Goal: Task Accomplishment & Management: Manage account settings

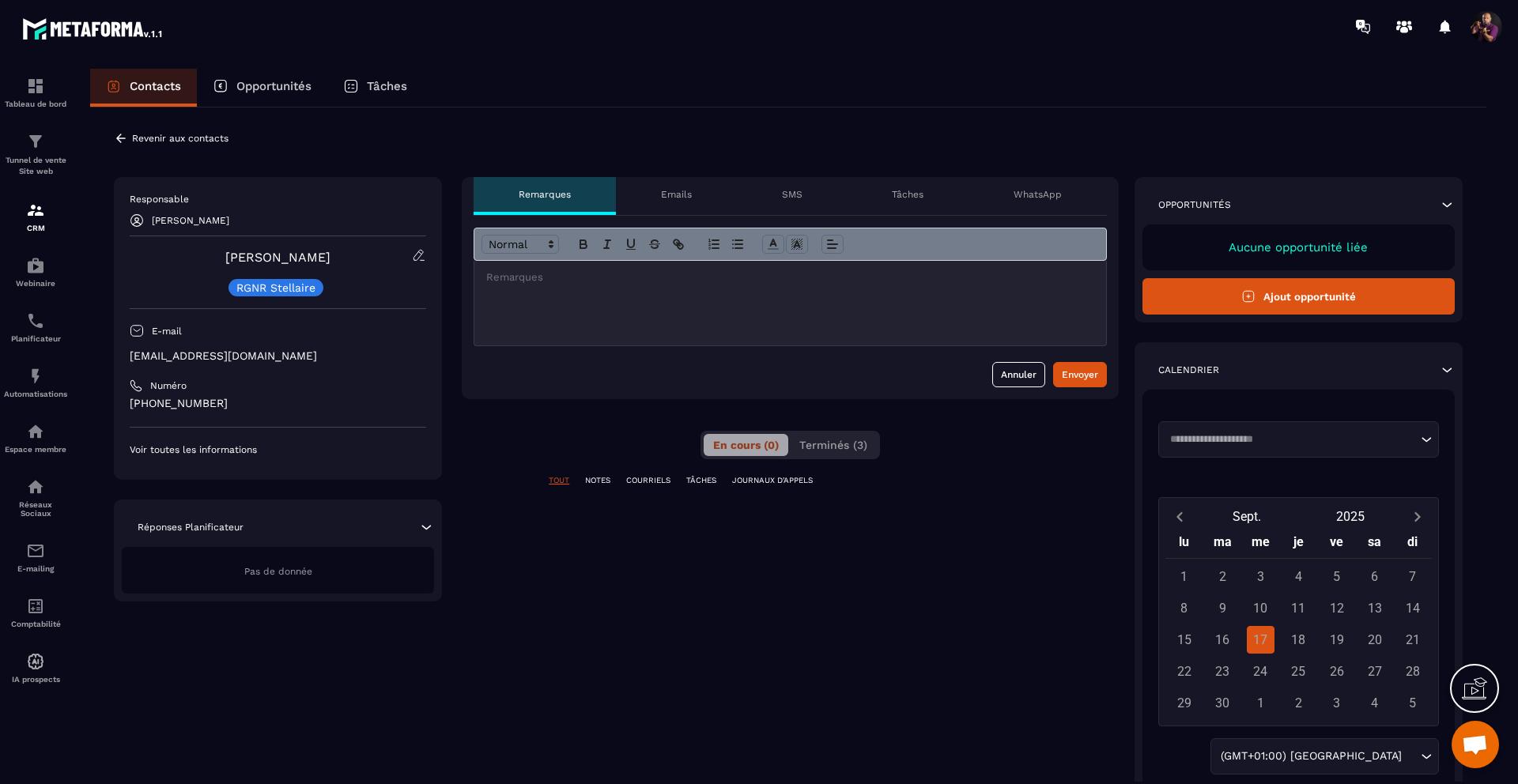
click at [115, 138] on icon at bounding box center [121, 138] width 14 height 14
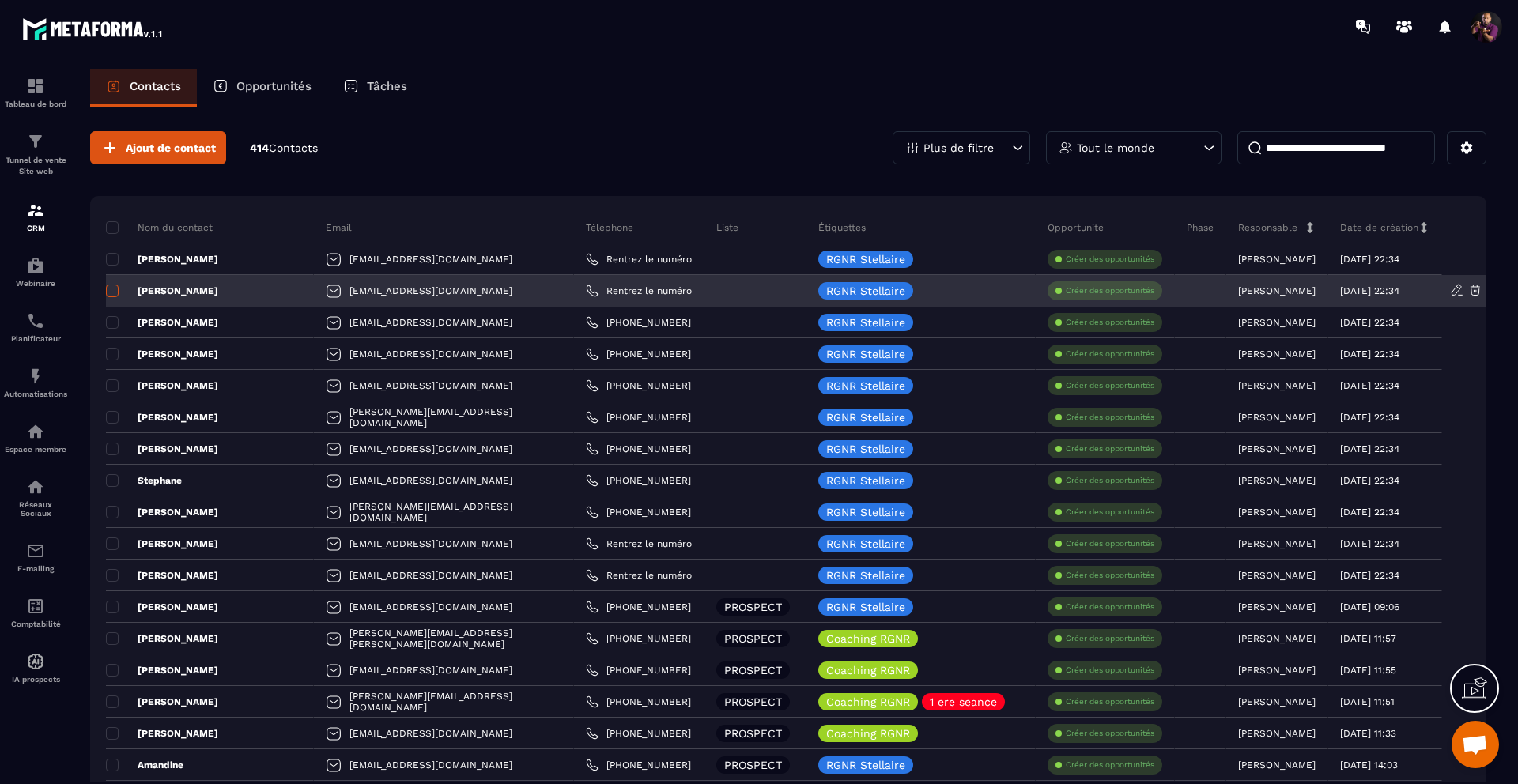
click at [116, 289] on span at bounding box center [112, 290] width 13 height 13
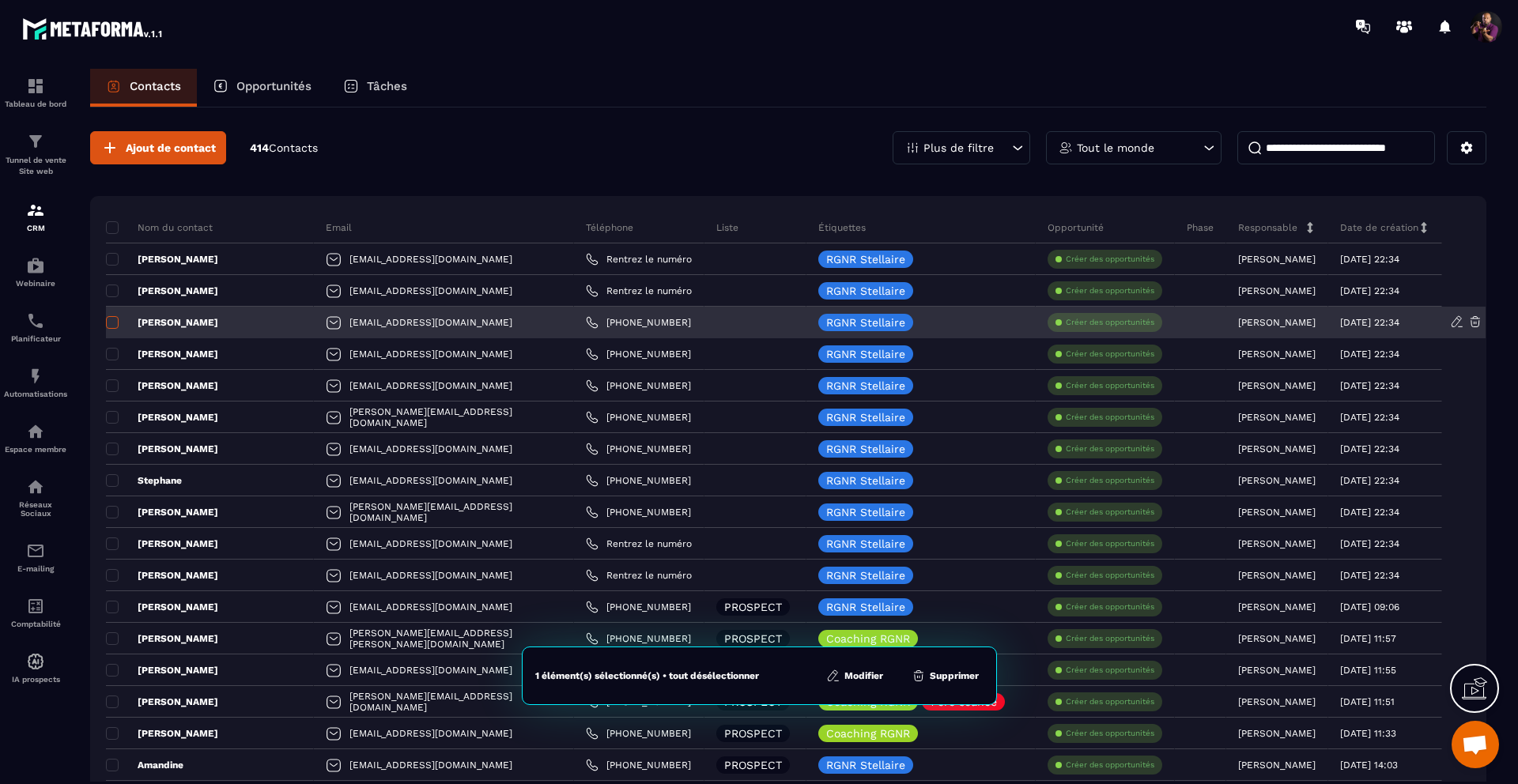
click at [108, 321] on span at bounding box center [112, 322] width 13 height 13
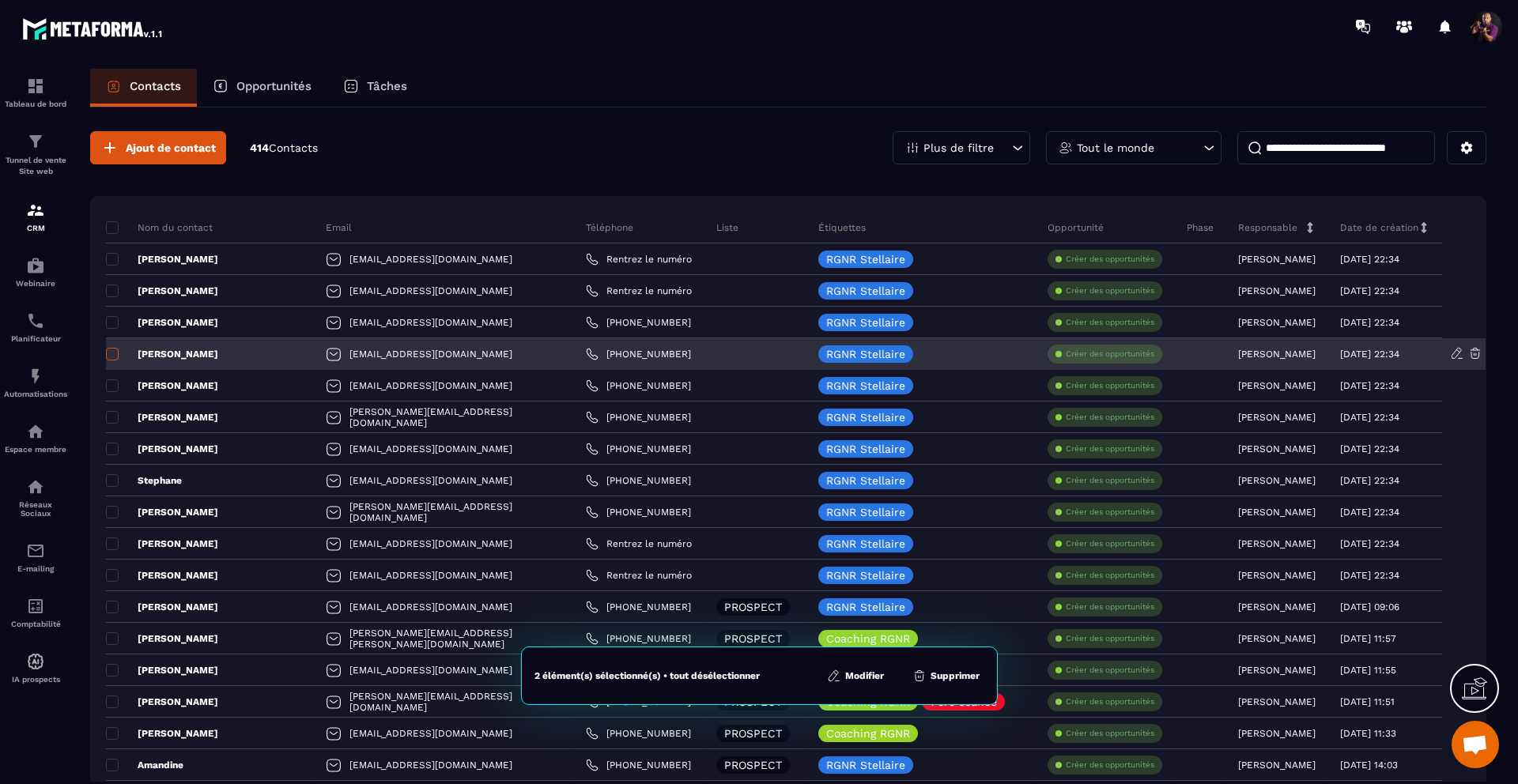
click at [106, 354] on span at bounding box center [112, 354] width 13 height 13
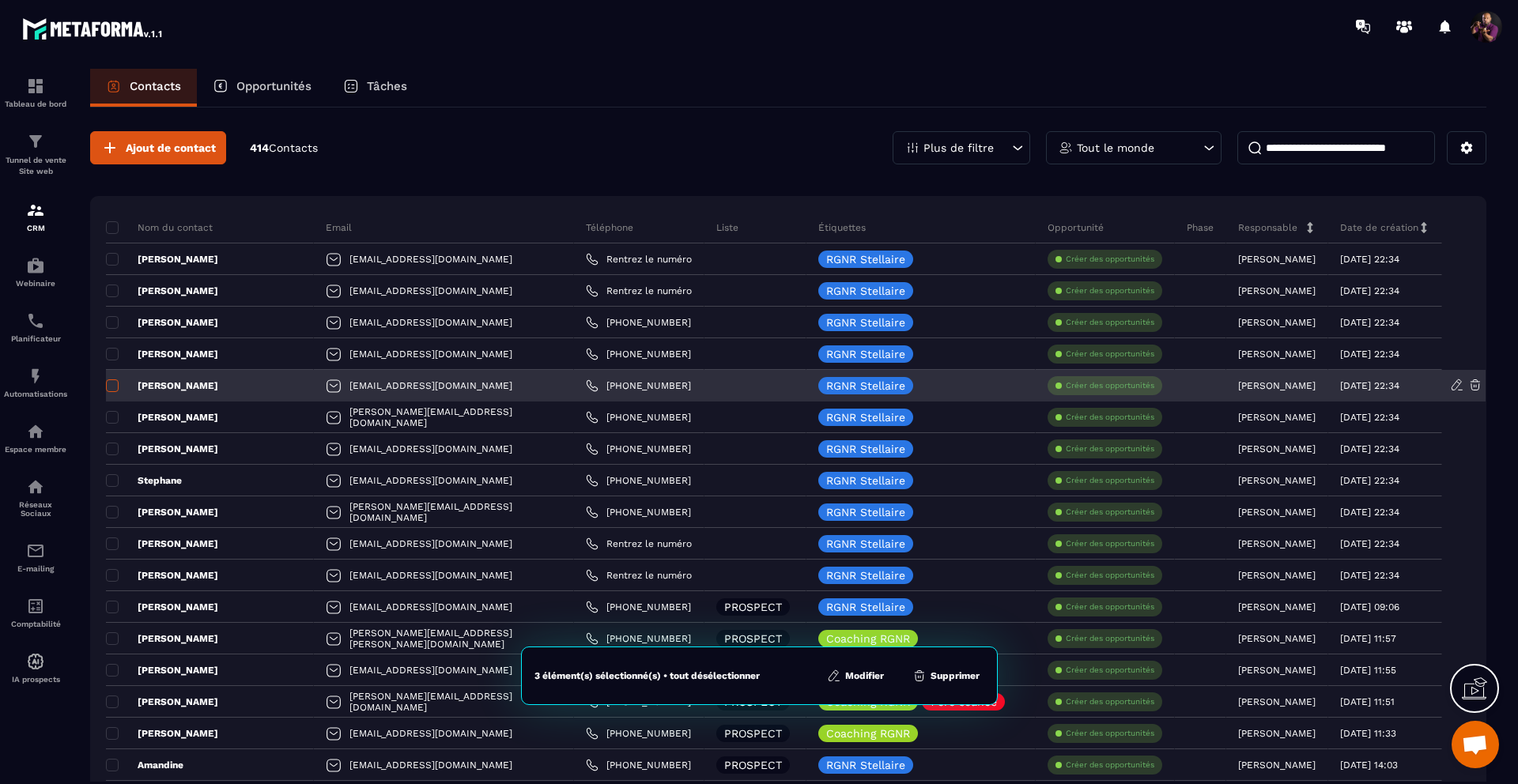
click at [106, 383] on span at bounding box center [112, 386] width 13 height 13
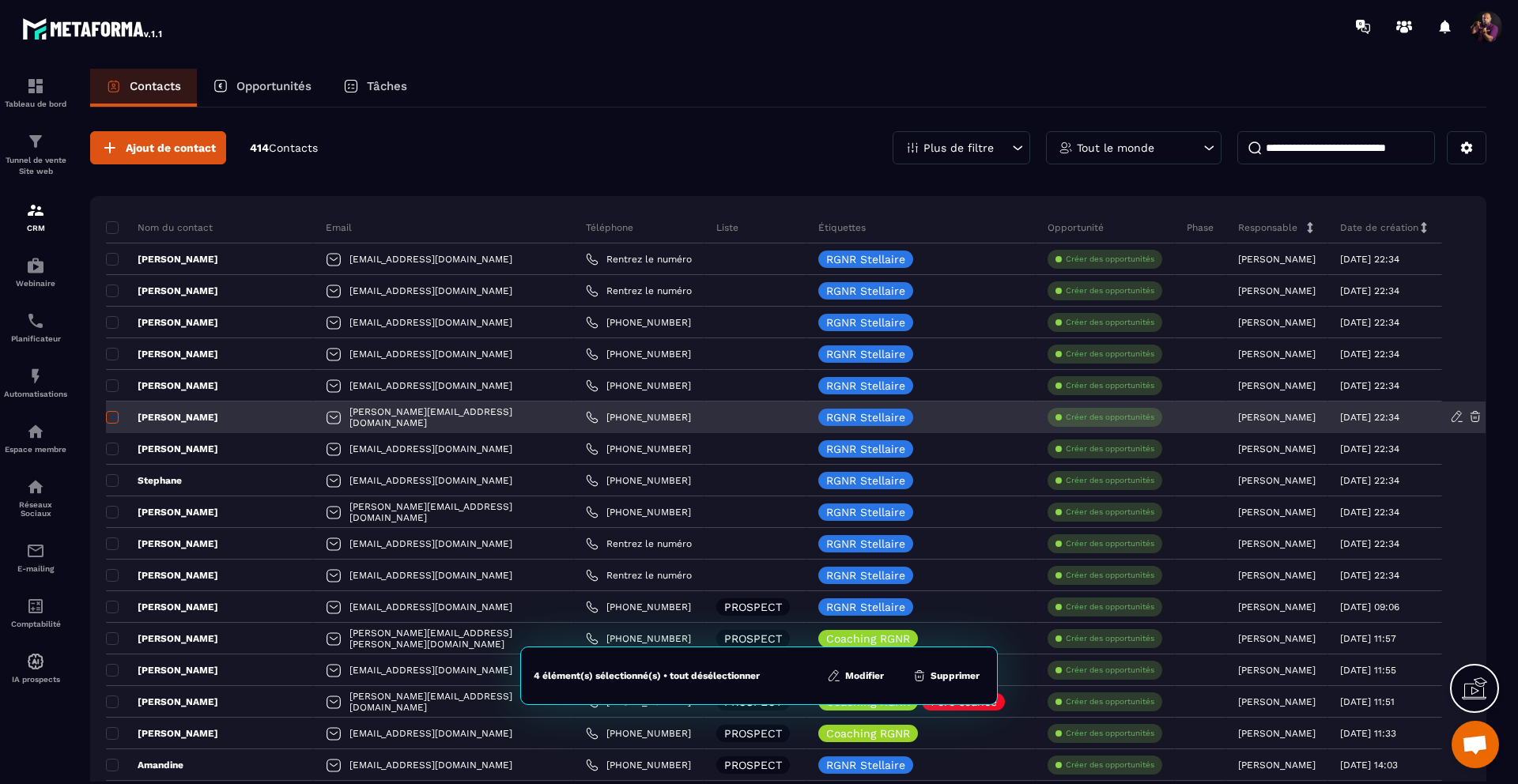
click at [109, 416] on span at bounding box center [112, 417] width 13 height 13
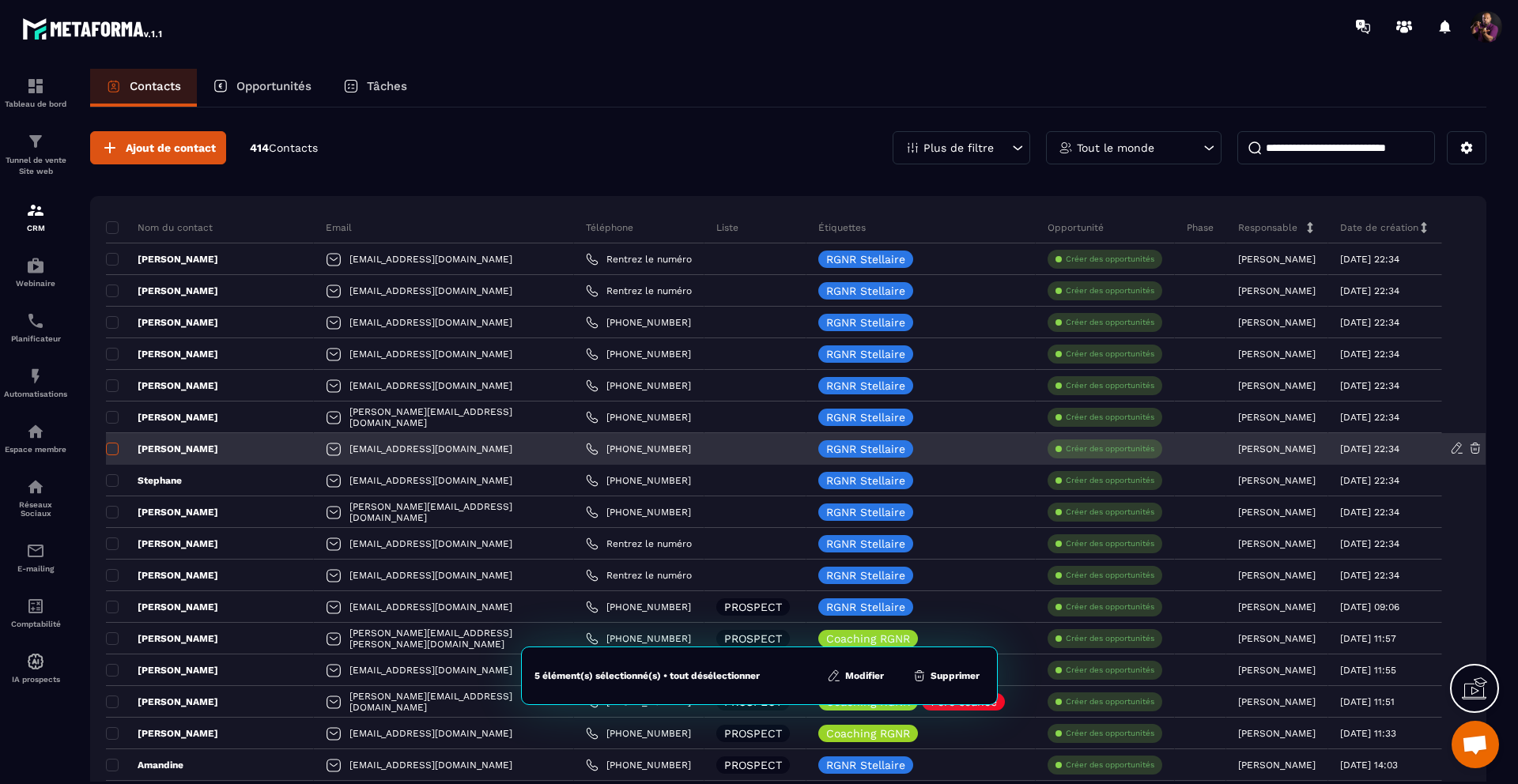
click at [107, 449] on span at bounding box center [112, 448] width 13 height 13
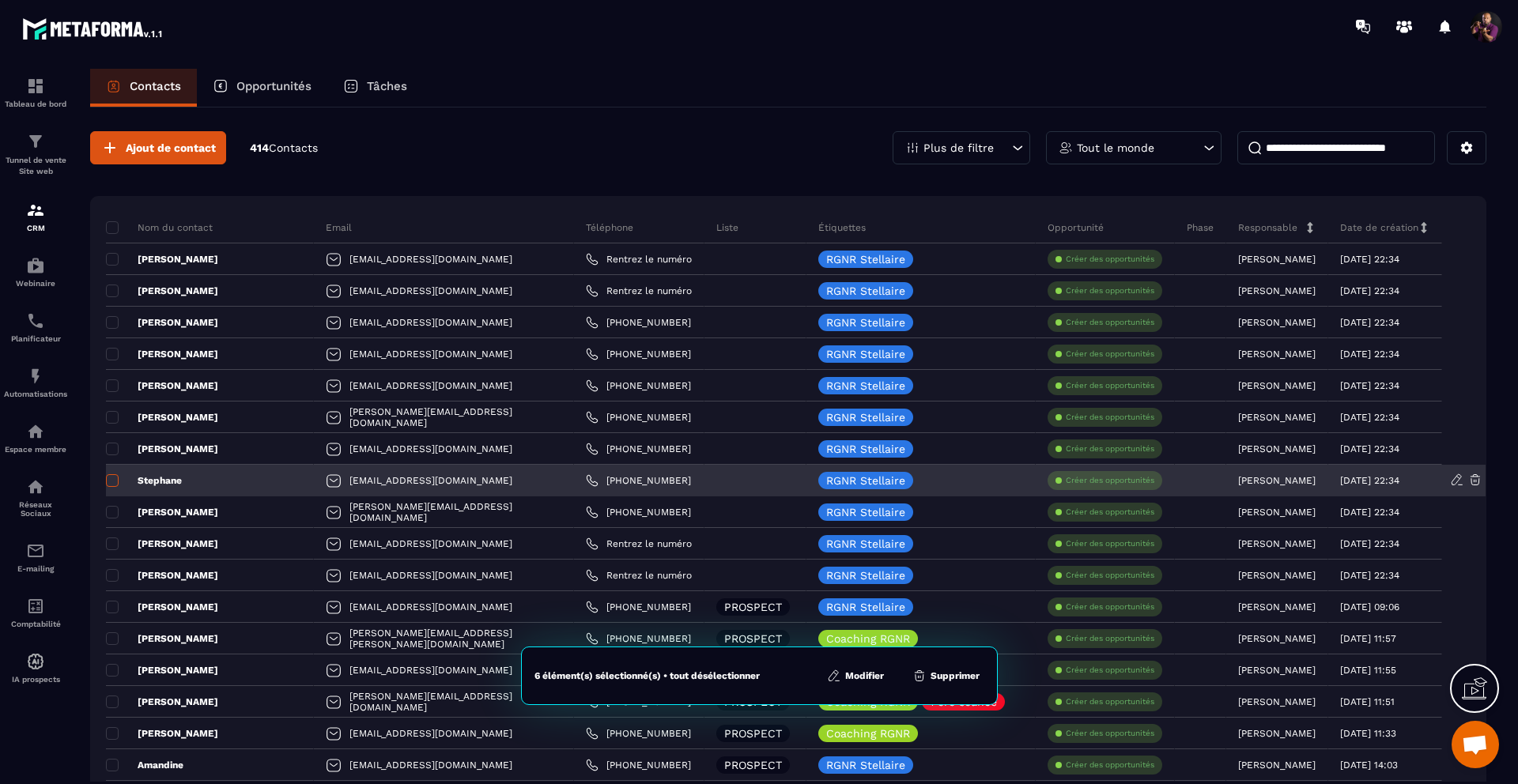
click at [111, 478] on span at bounding box center [112, 480] width 13 height 13
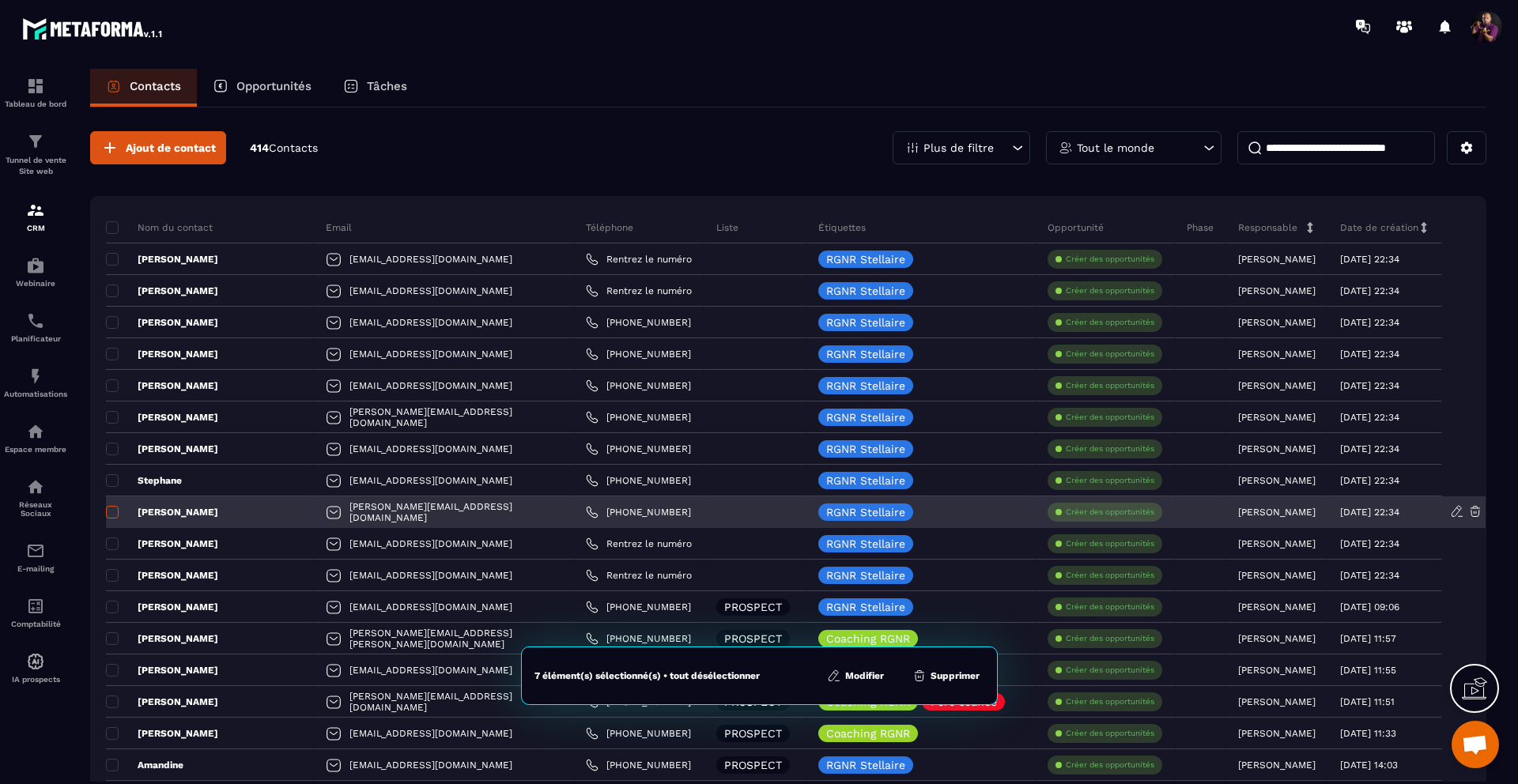
click at [108, 513] on span at bounding box center [112, 512] width 13 height 13
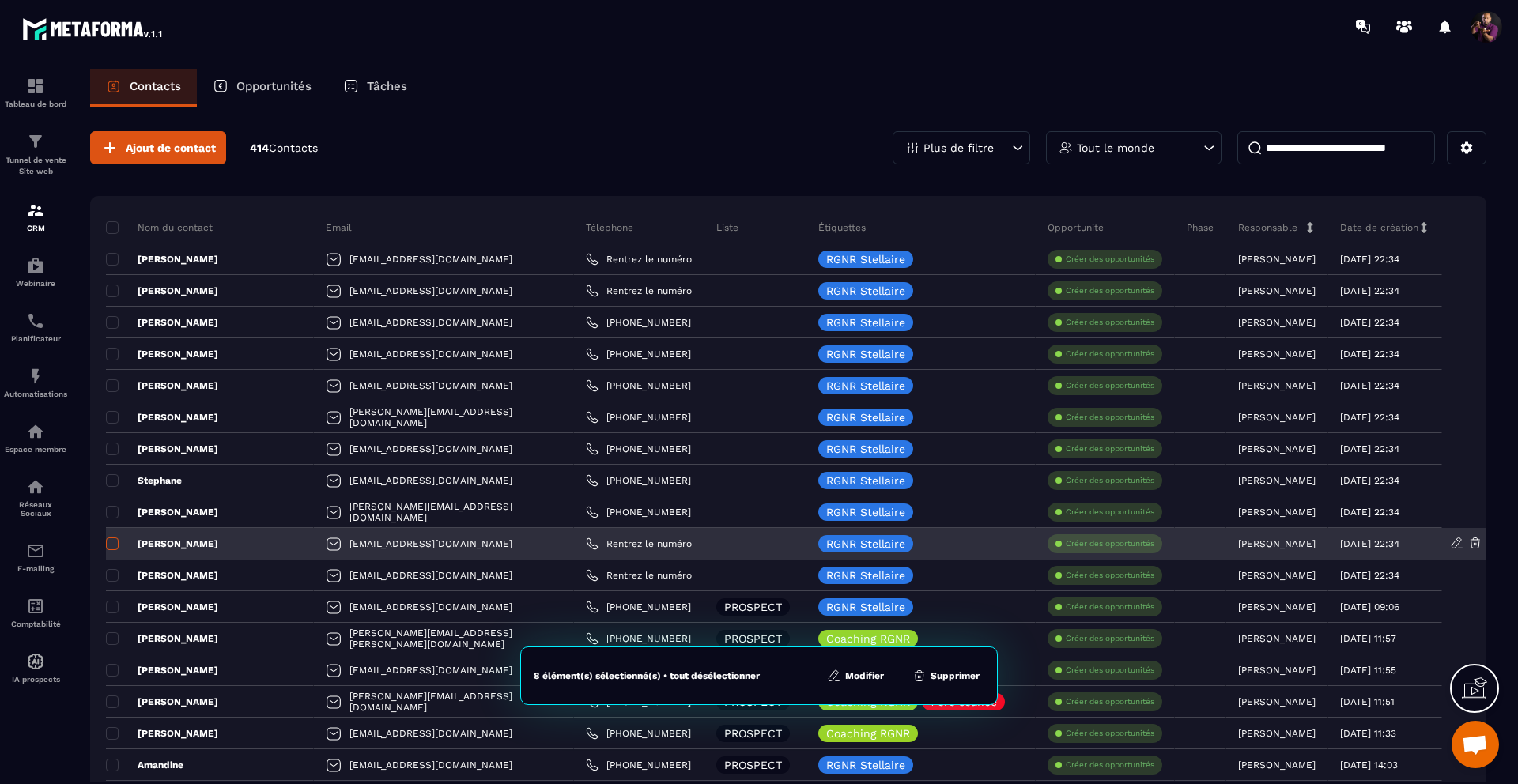
click at [107, 546] on span at bounding box center [112, 544] width 13 height 13
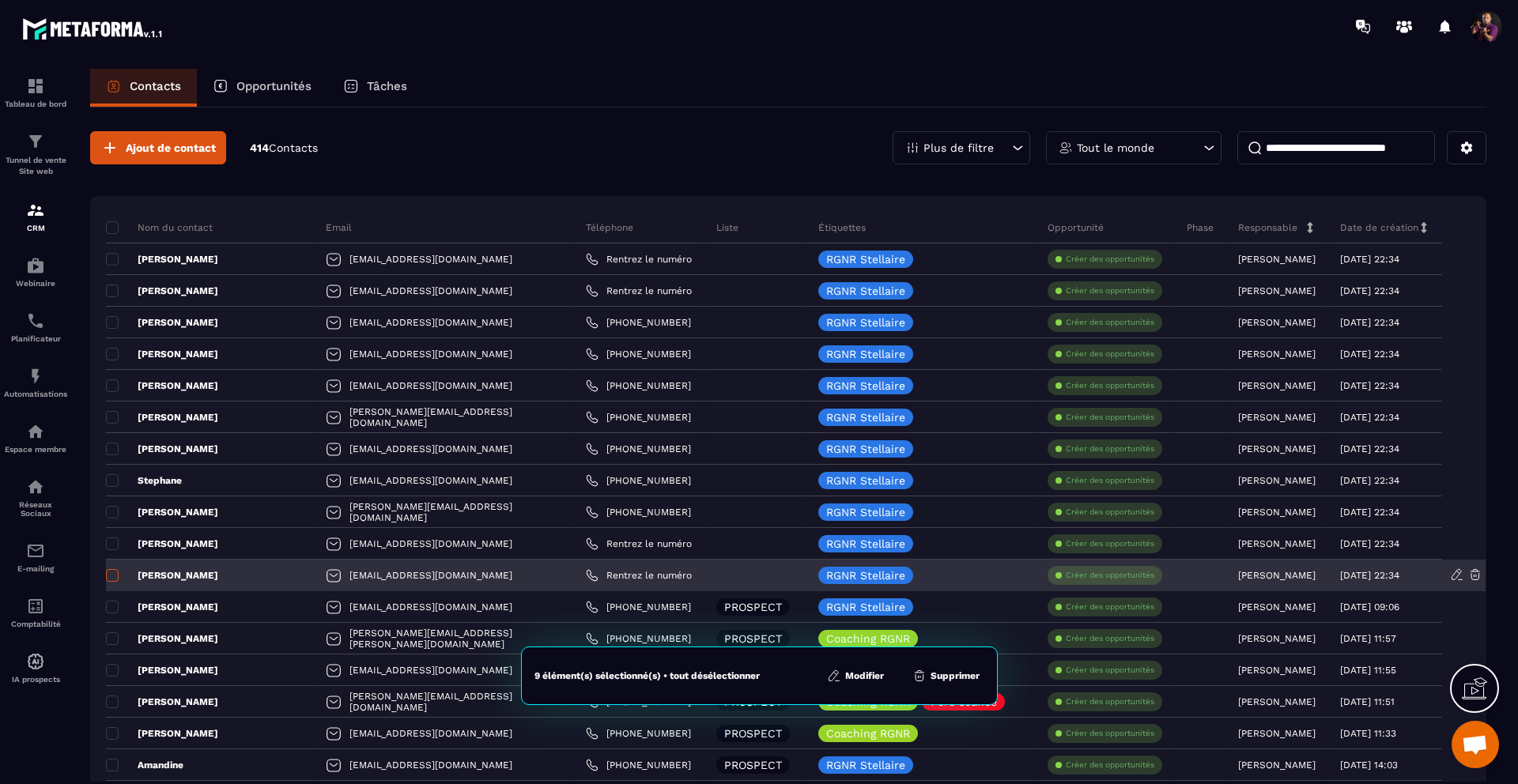
click at [108, 572] on span at bounding box center [112, 575] width 13 height 13
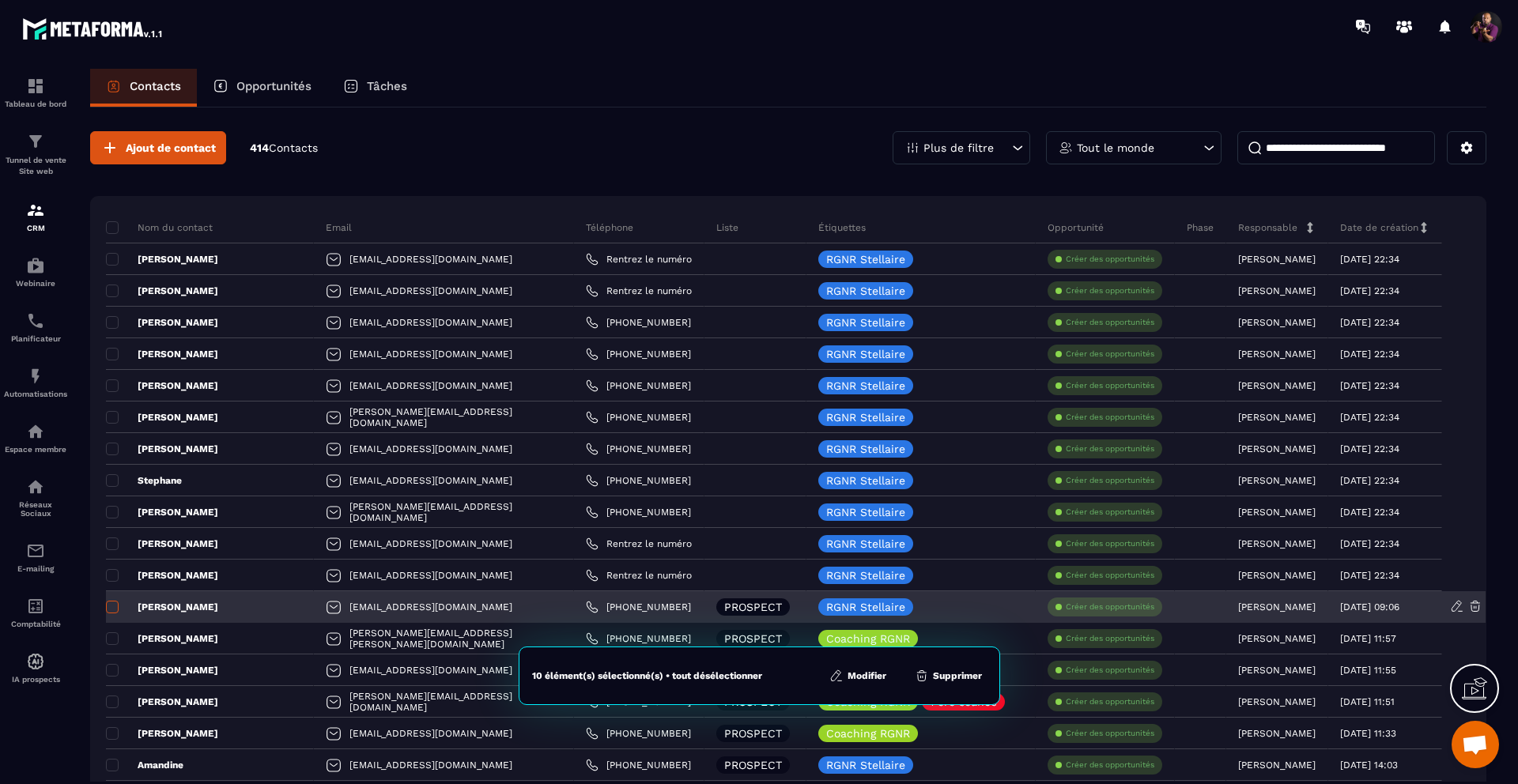
click at [111, 606] on span at bounding box center [112, 606] width 13 height 13
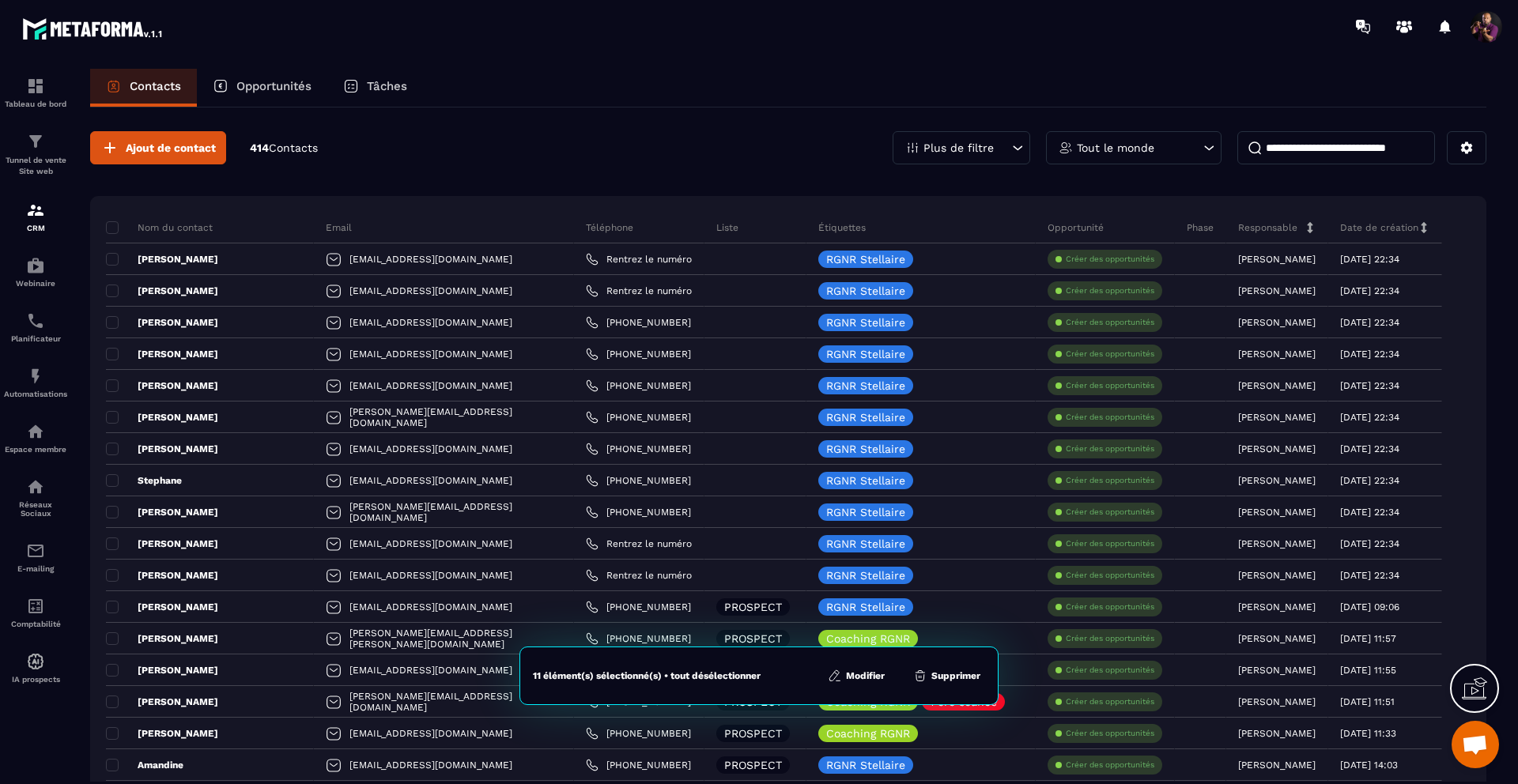
click at [863, 671] on button "Modifier" at bounding box center [856, 676] width 67 height 16
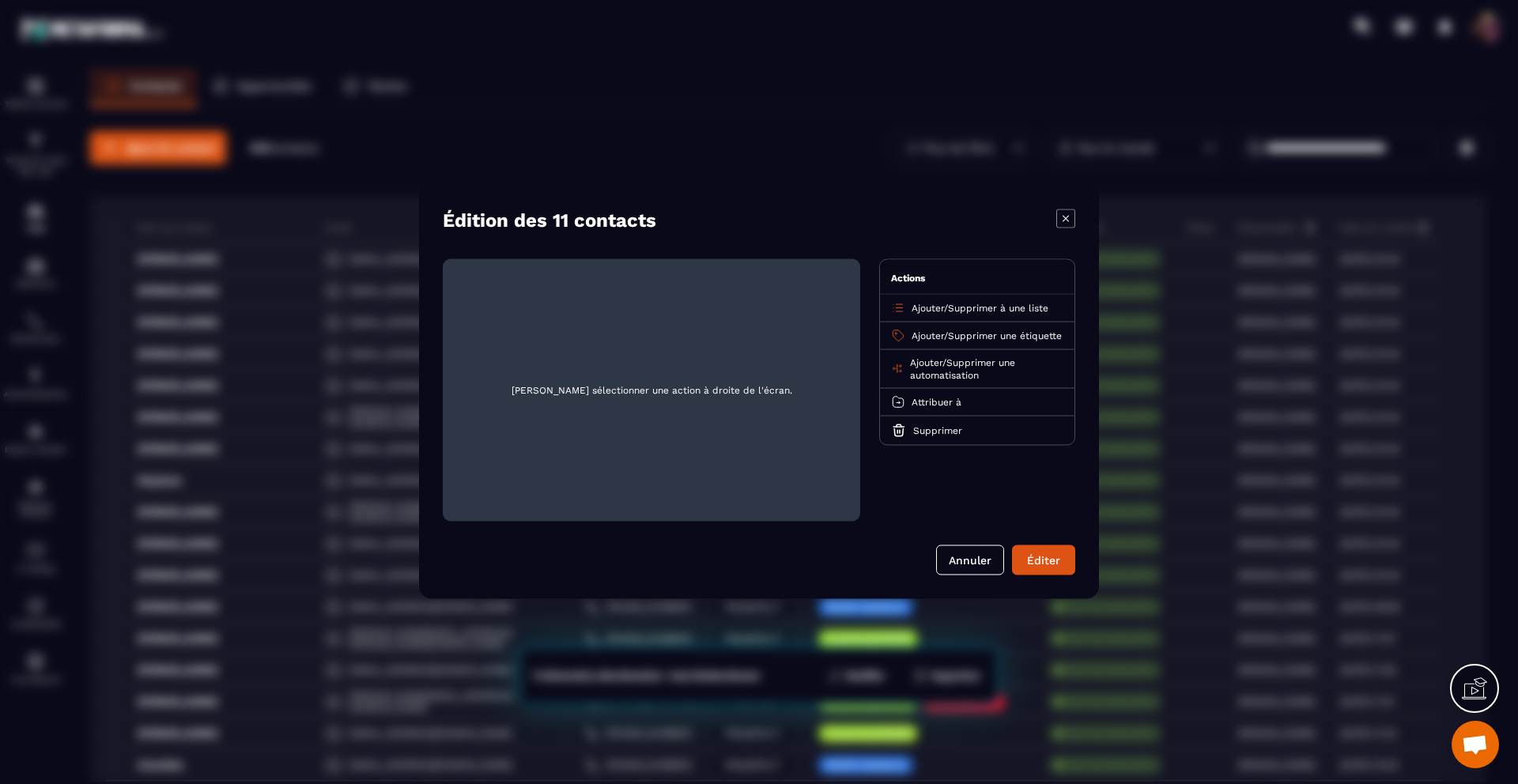
click at [928, 310] on span "Ajouter" at bounding box center [928, 308] width 32 height 11
click at [942, 404] on p "PROSPECT" at bounding box center [977, 401] width 139 height 16
click at [922, 336] on span "Ajouter" at bounding box center [928, 336] width 32 height 11
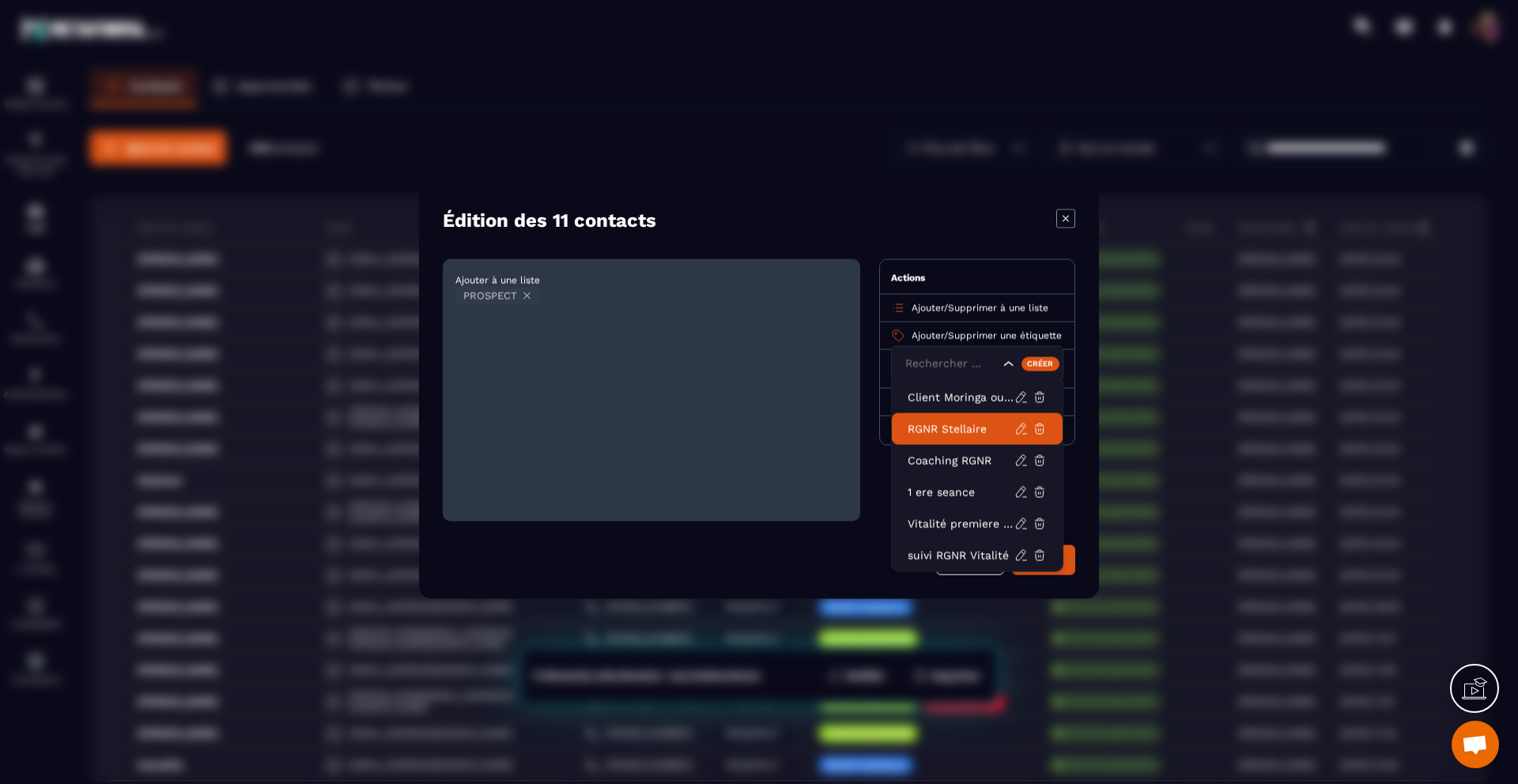
click at [938, 423] on p "RGNR Stellaire" at bounding box center [961, 429] width 107 height 16
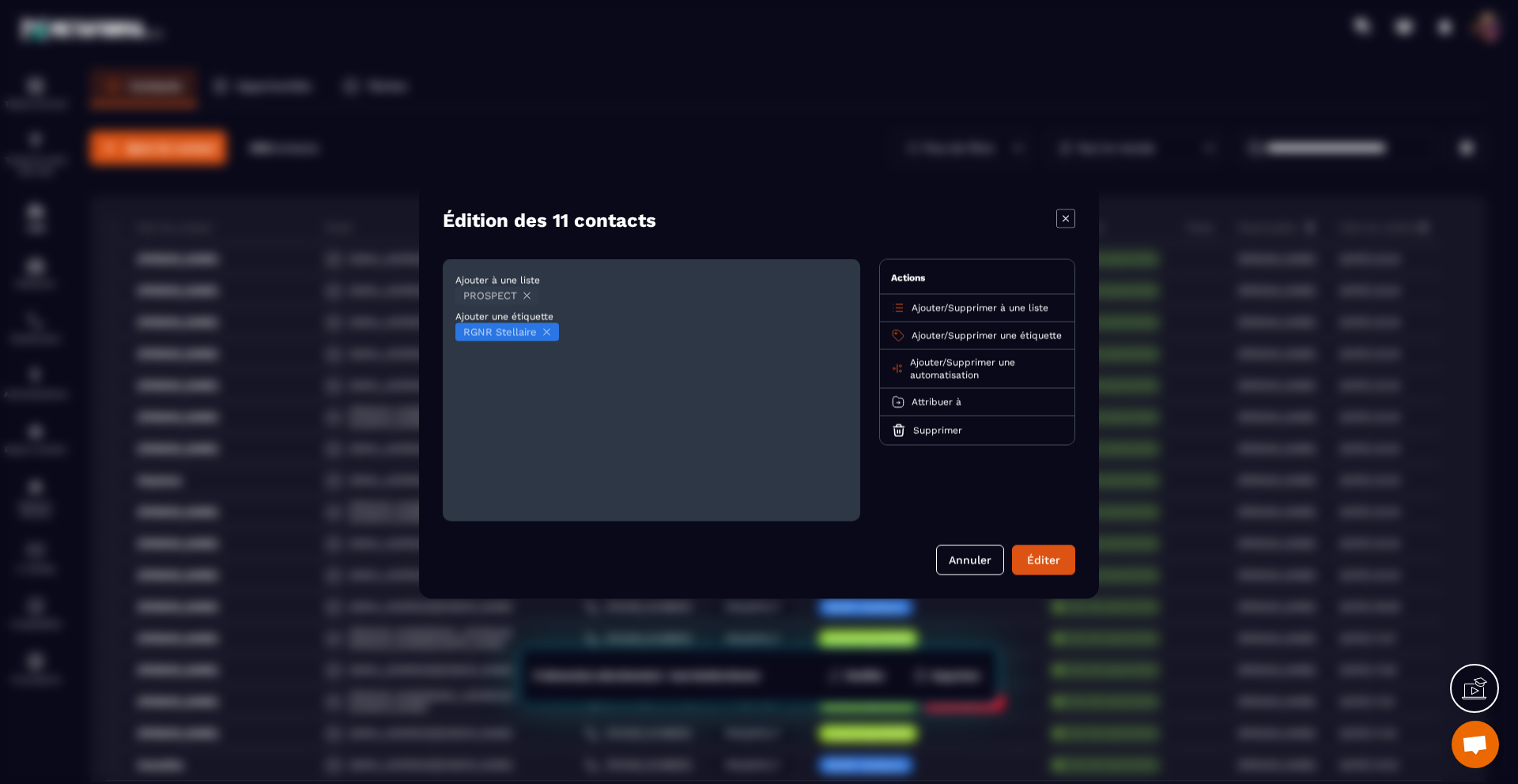
click at [930, 408] on span "Attribuer à" at bounding box center [937, 402] width 50 height 11
click at [938, 470] on p "[PERSON_NAME]" at bounding box center [977, 463] width 139 height 16
click at [1036, 550] on button "Éditer" at bounding box center [1043, 561] width 63 height 30
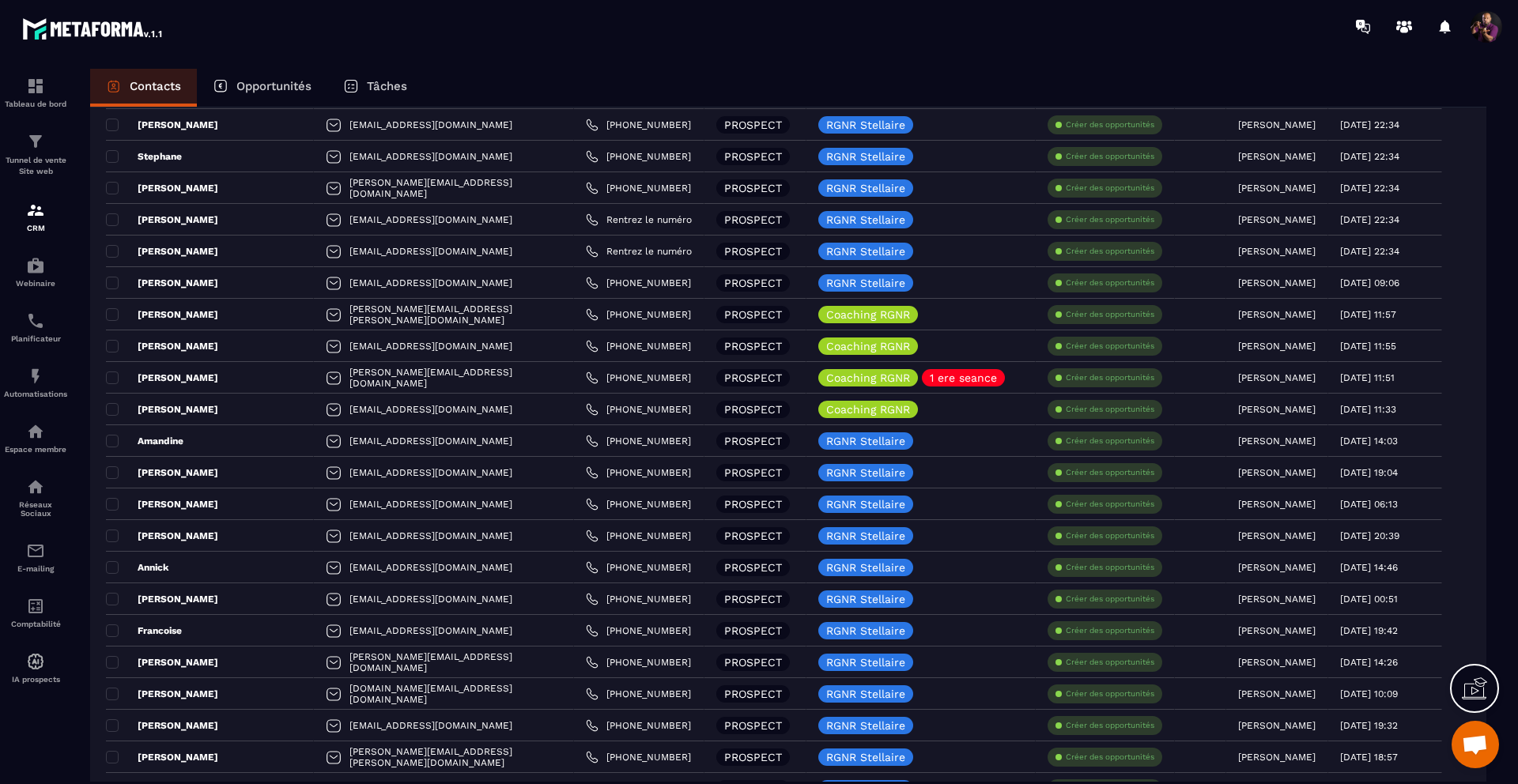
scroll to position [368, 0]
